Goal: Check status

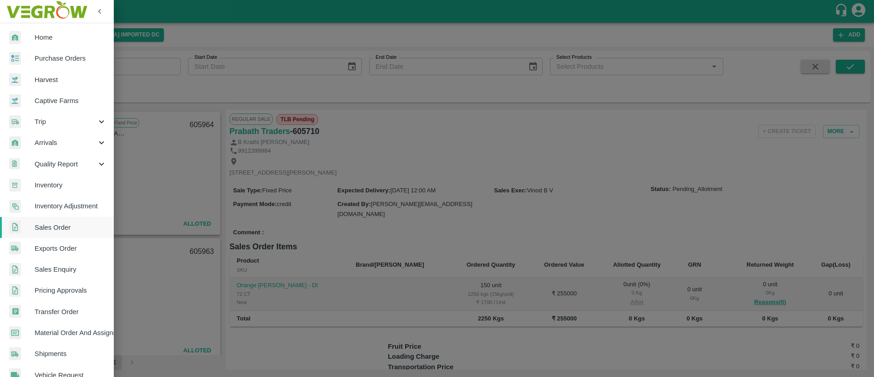
scroll to position [280, 0]
click at [66, 62] on span "Purchase Orders" at bounding box center [71, 58] width 72 height 10
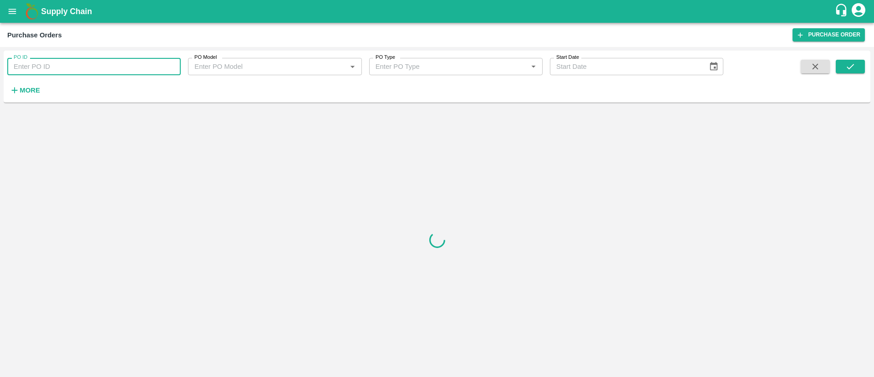
click at [110, 72] on input "PO ID" at bounding box center [94, 66] width 174 height 17
paste input "170458"
type input "170458"
click at [852, 64] on icon "submit" at bounding box center [851, 66] width 10 height 10
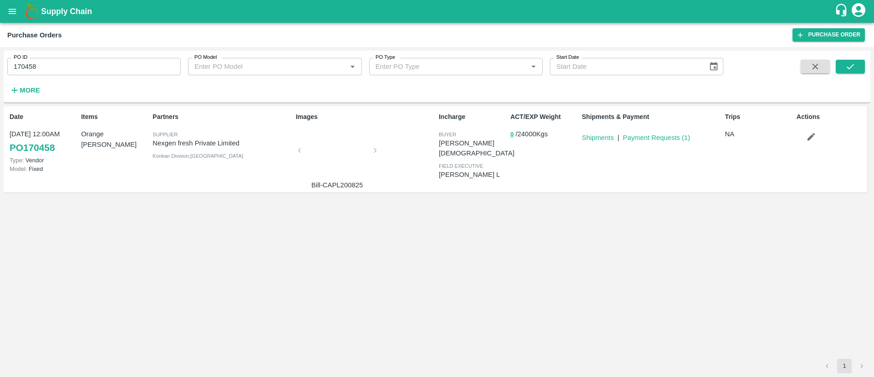
click at [188, 143] on p "Nexgen fresh Private Limited" at bounding box center [222, 143] width 139 height 10
